Goal: Task Accomplishment & Management: Manage account settings

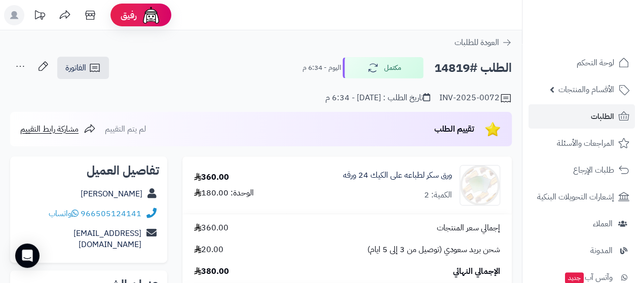
click at [69, 185] on div "[PERSON_NAME]" at bounding box center [88, 194] width 141 height 20
copy div "[PERSON_NAME]"
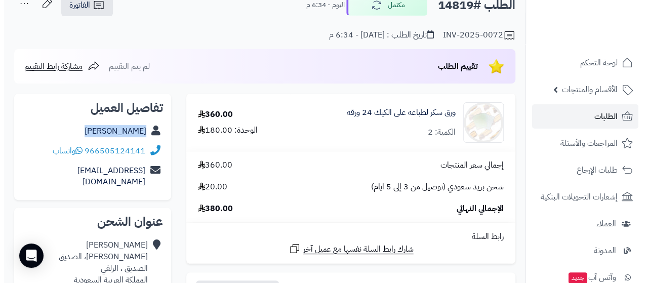
scroll to position [61, 0]
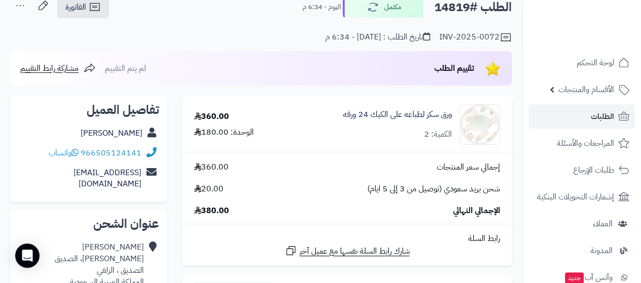
click at [276, 51] on div "تقييم الطلب لم يتم التقييم مشاركة رابط التقييم" at bounding box center [260, 68] width 501 height 34
click at [368, 8] on icon "button" at bounding box center [371, 7] width 9 height 9
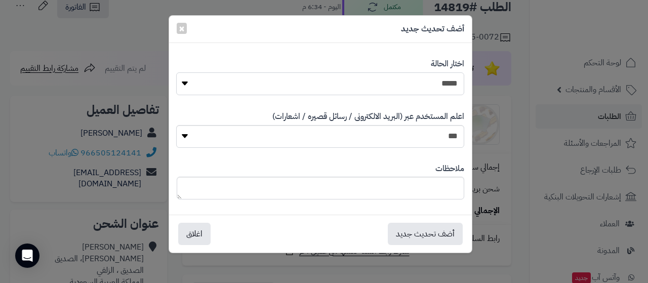
drag, startPoint x: 419, startPoint y: 83, endPoint x: 424, endPoint y: 94, distance: 12.2
click at [419, 83] on select "**********" at bounding box center [320, 83] width 288 height 23
select select "*"
click at [176, 72] on select "**********" at bounding box center [320, 83] width 288 height 23
click at [443, 231] on button "أضف تحديث جديد" at bounding box center [425, 233] width 75 height 22
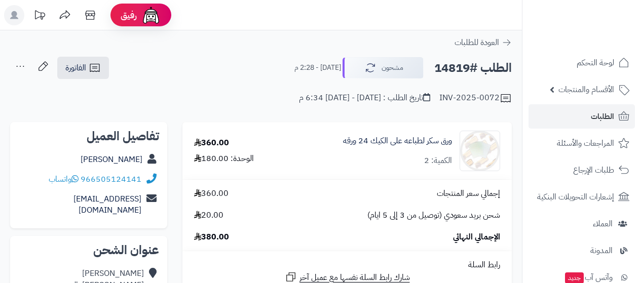
scroll to position [60, 0]
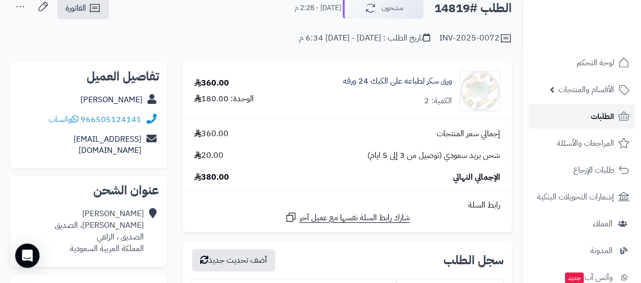
click at [622, 113] on icon at bounding box center [623, 116] width 12 height 12
